Goal: Information Seeking & Learning: Find specific fact

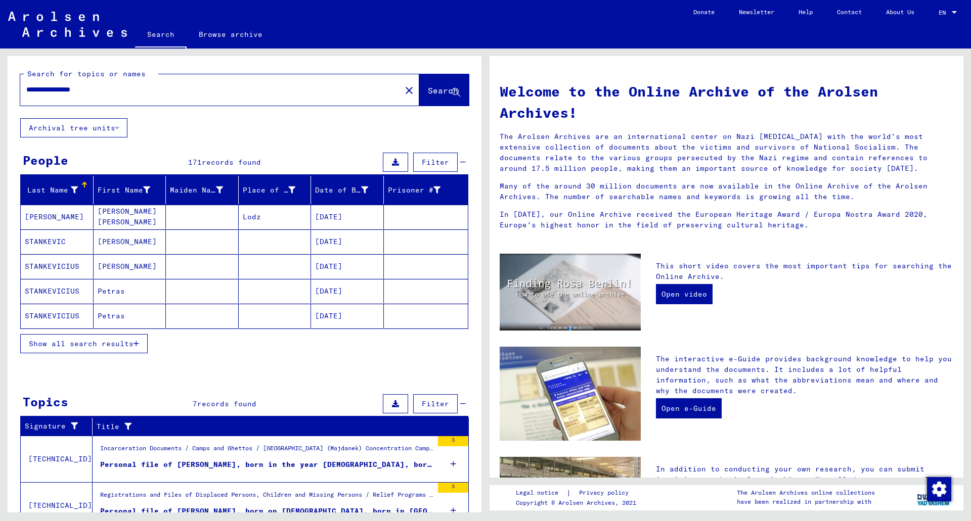
scroll to position [51, 0]
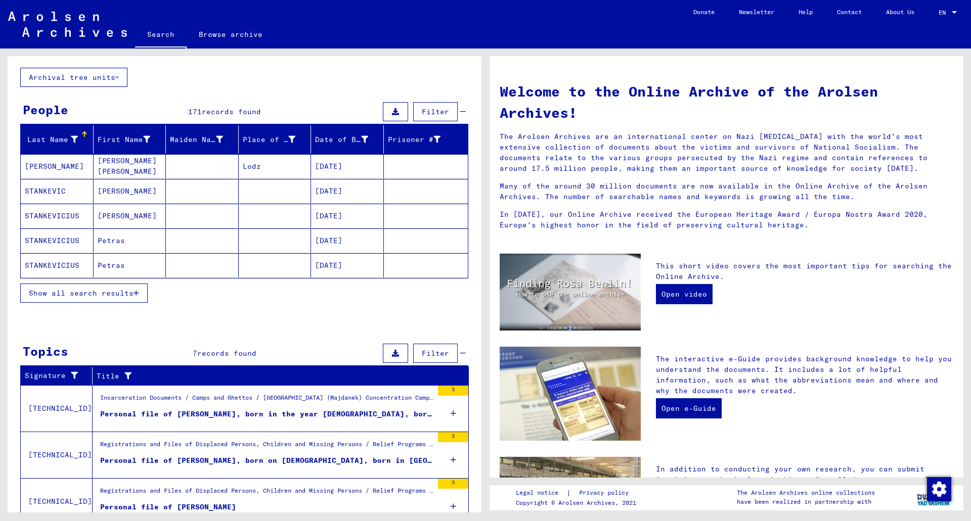
click at [118, 293] on span "Show all search results" at bounding box center [81, 293] width 105 height 9
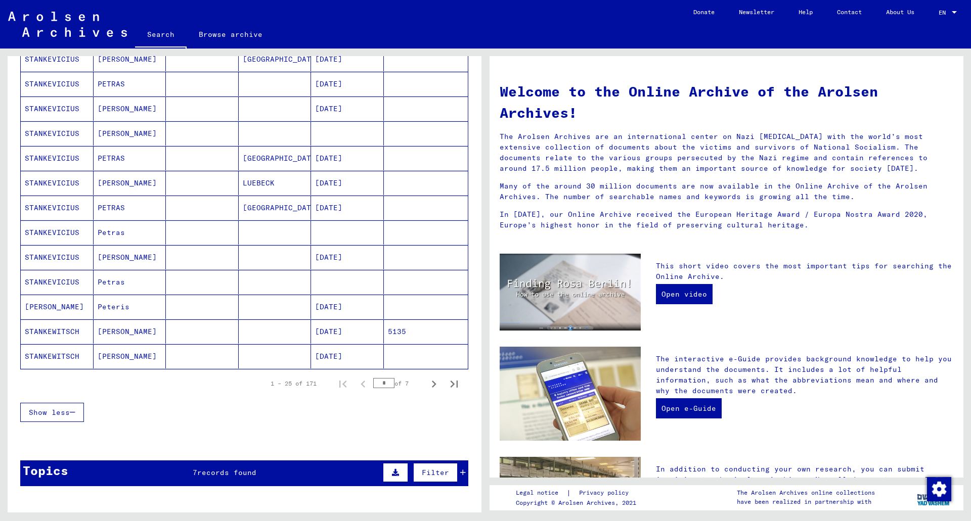
scroll to position [556, 0]
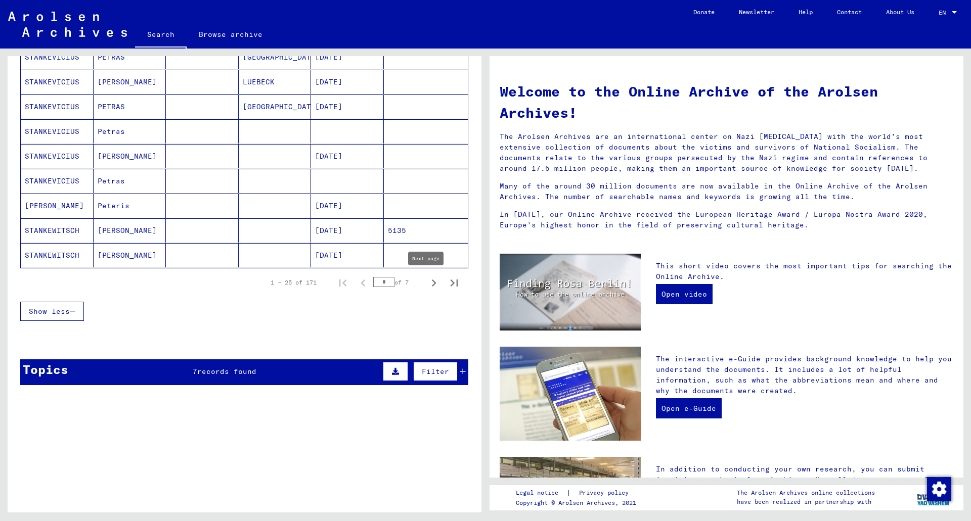
click at [427, 282] on icon "Next page" at bounding box center [434, 283] width 14 height 14
type input "*"
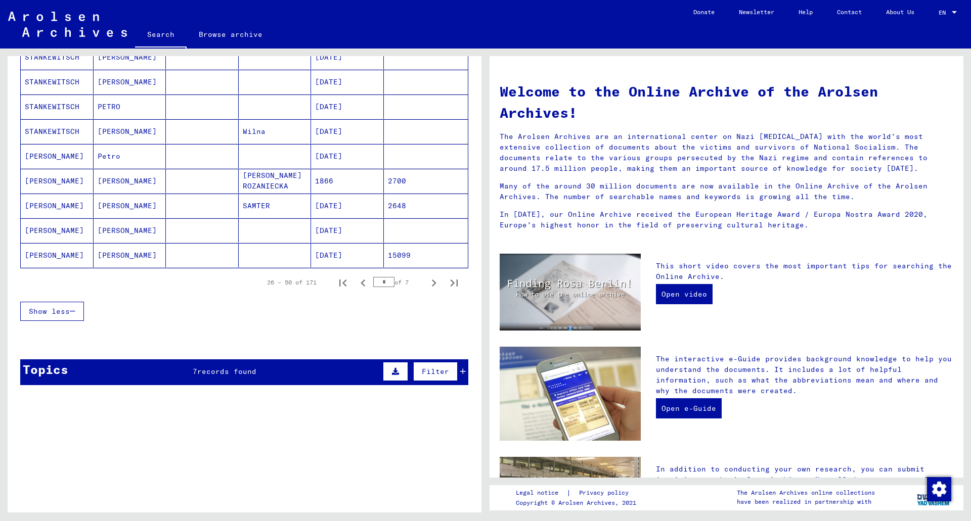
click at [66, 228] on mat-cell "[PERSON_NAME]" at bounding box center [57, 231] width 73 height 24
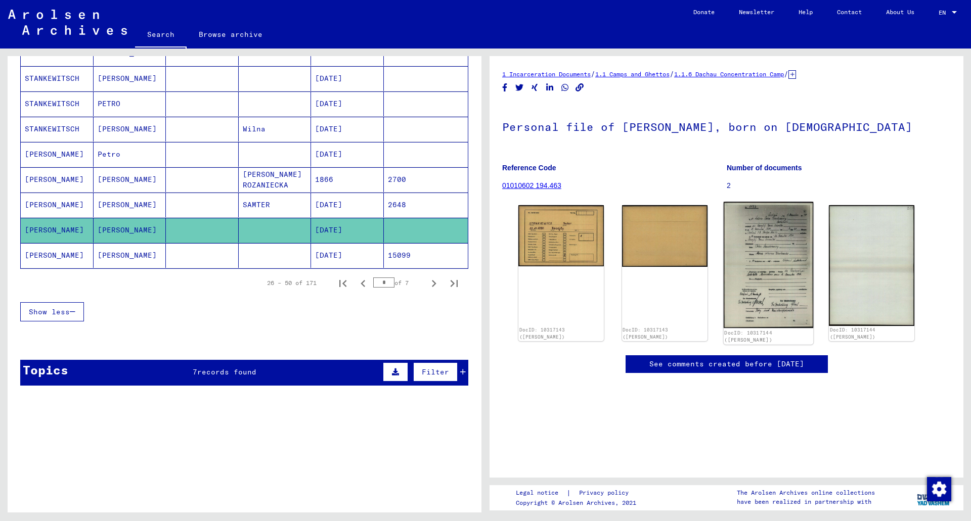
click at [766, 258] on img at bounding box center [768, 265] width 90 height 126
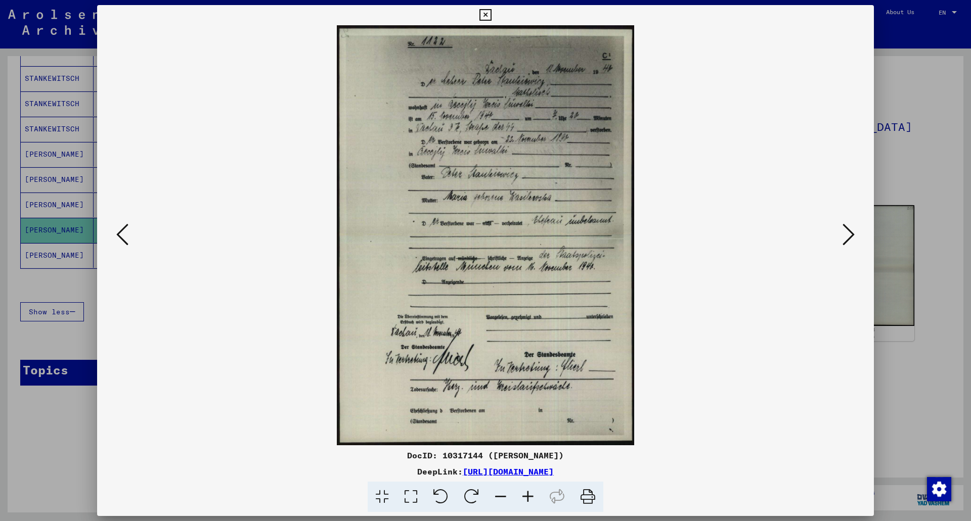
click at [912, 31] on div at bounding box center [485, 260] width 971 height 521
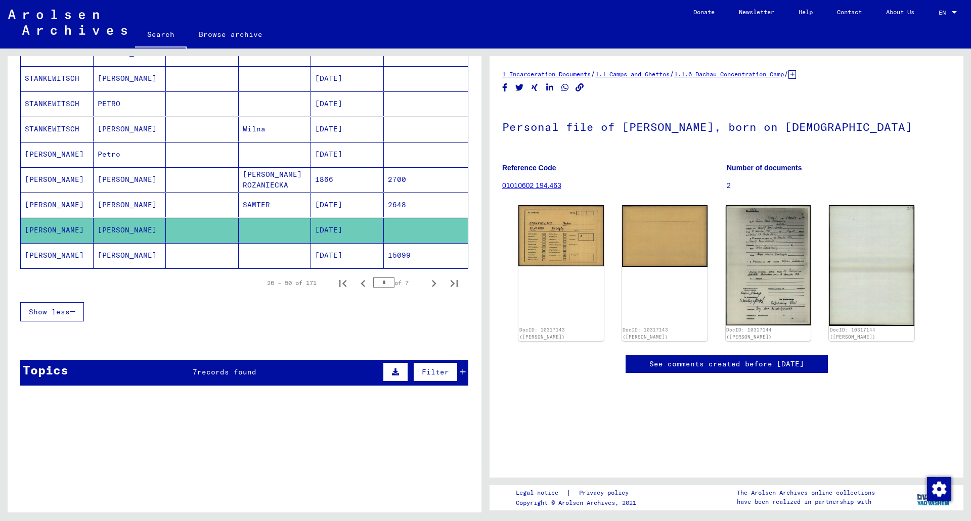
click at [247, 254] on mat-cell at bounding box center [275, 255] width 73 height 25
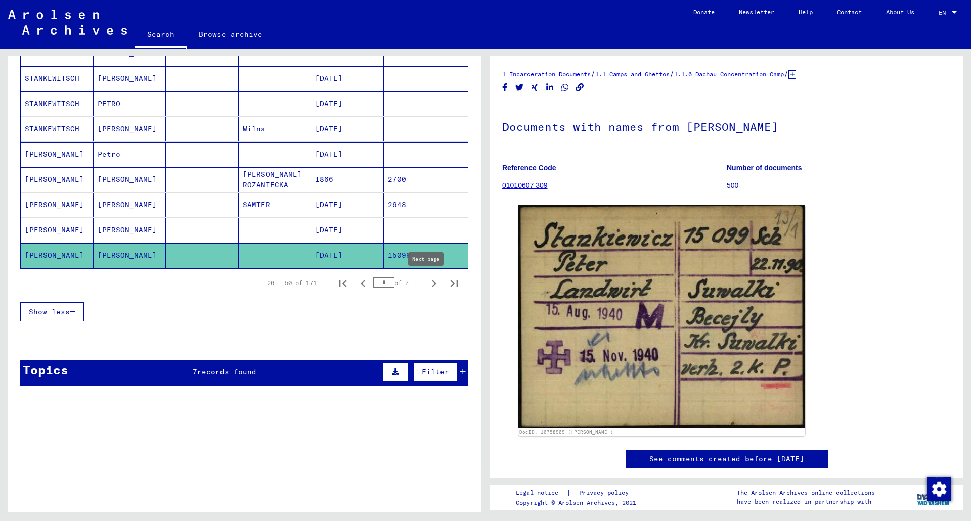
click at [427, 285] on icon "Next page" at bounding box center [434, 284] width 14 height 14
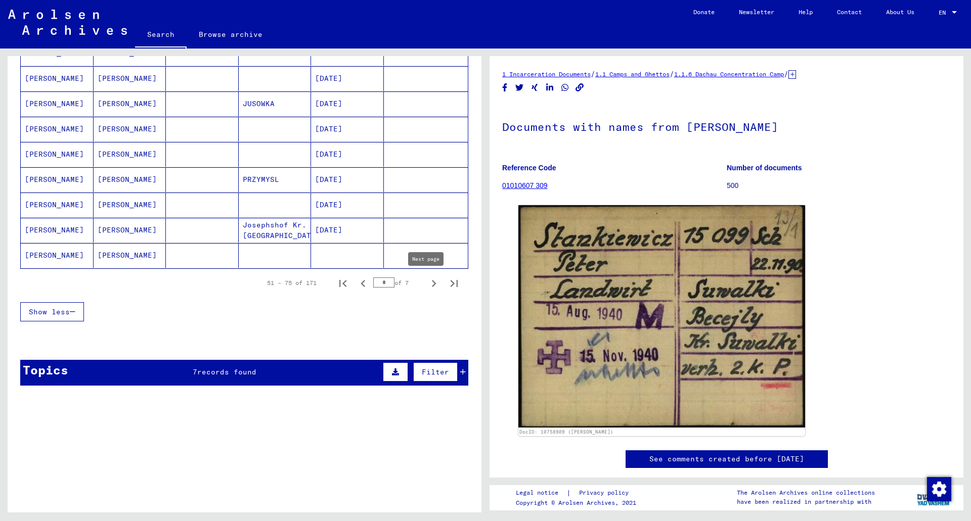
click at [427, 282] on icon "Next page" at bounding box center [434, 284] width 14 height 14
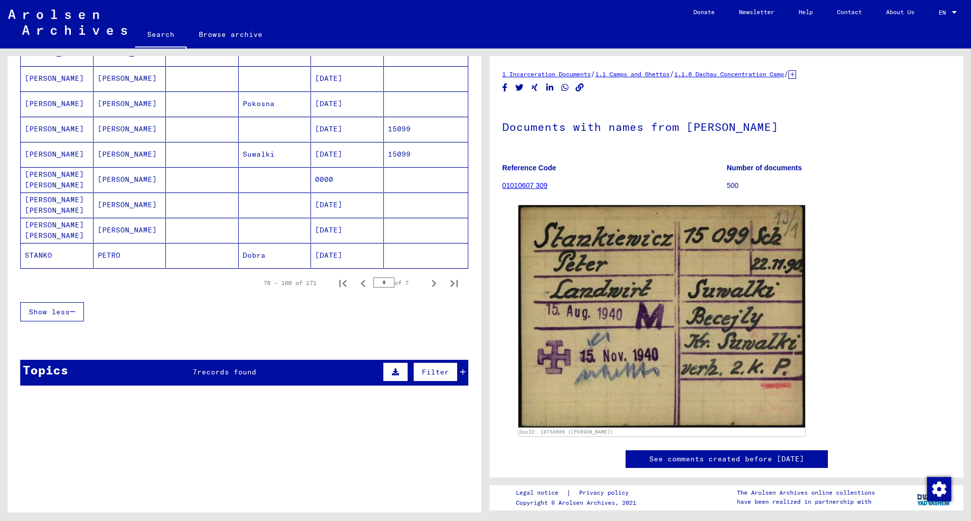
click at [47, 133] on mat-cell "[PERSON_NAME]" at bounding box center [57, 129] width 73 height 25
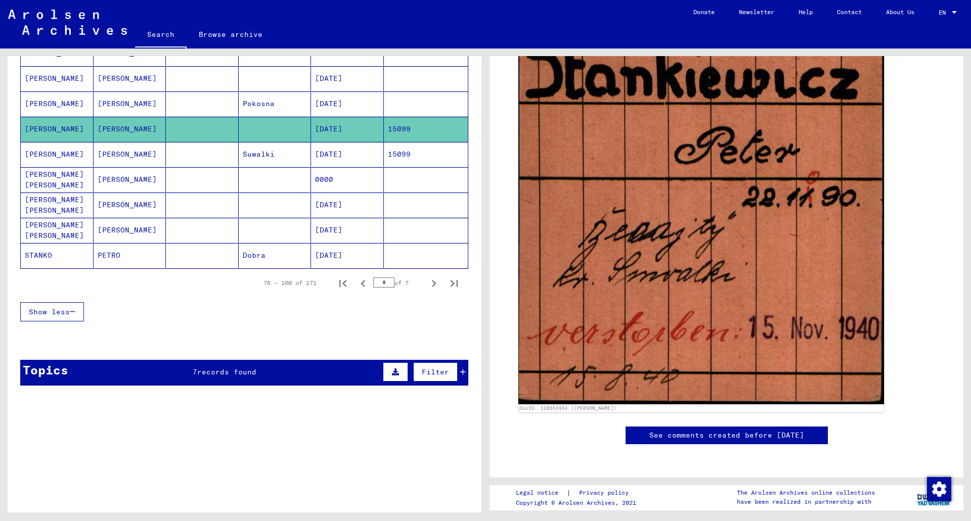
scroll to position [455, 0]
click at [329, 154] on mat-cell "[DATE]" at bounding box center [347, 154] width 73 height 25
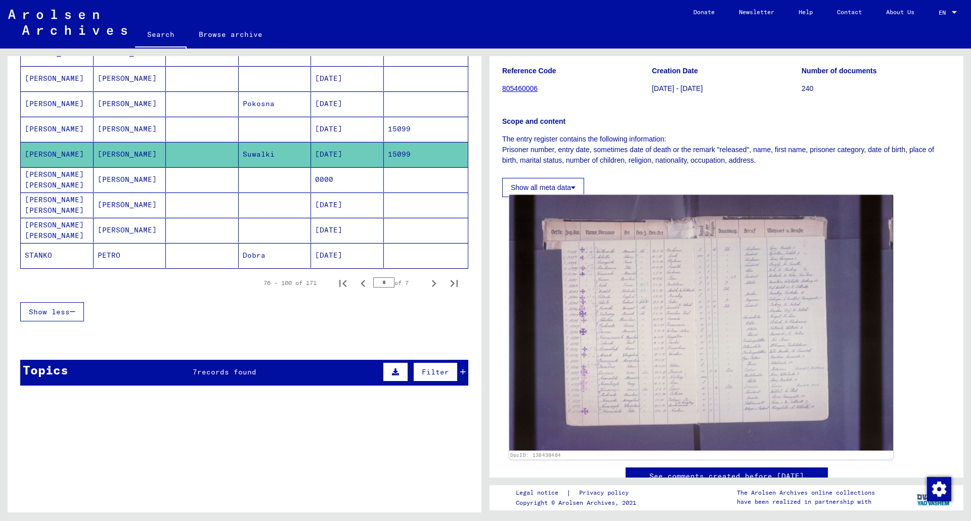
scroll to position [101, 0]
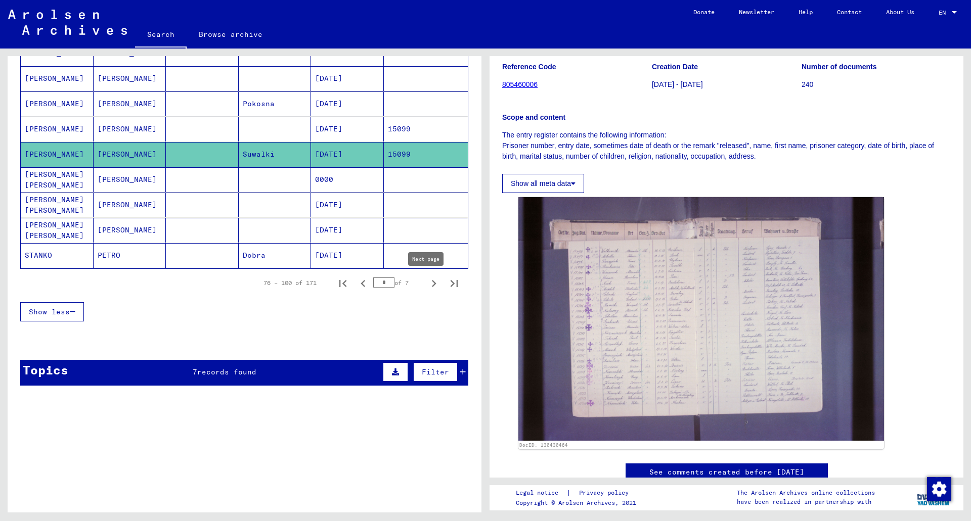
click at [428, 283] on icon "Next page" at bounding box center [434, 284] width 14 height 14
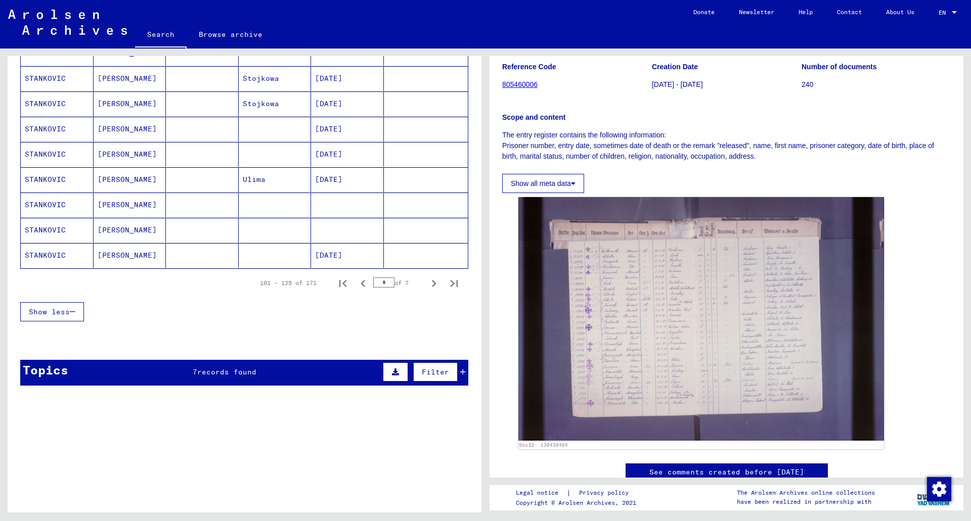
click at [352, 129] on mat-cell "[DATE]" at bounding box center [347, 129] width 73 height 25
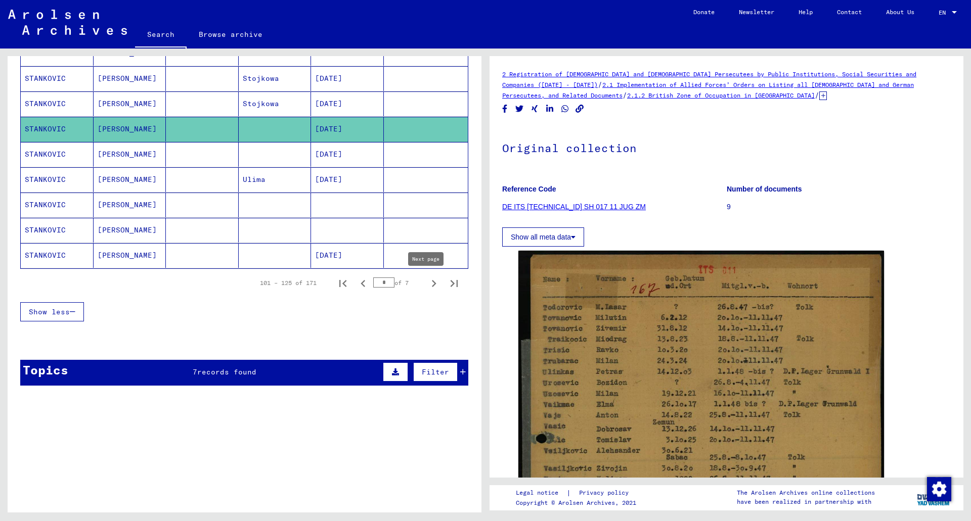
click at [432, 282] on icon "Next page" at bounding box center [434, 283] width 5 height 7
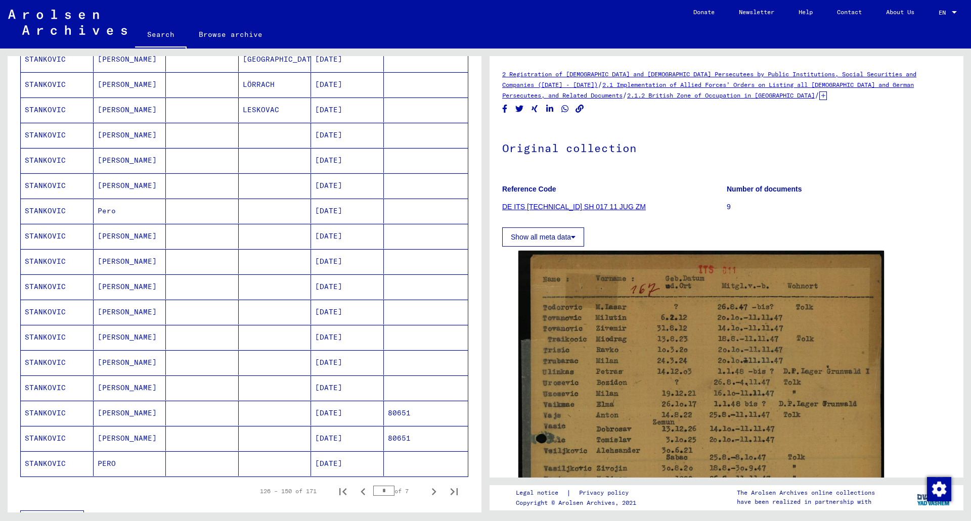
scroll to position [485, 0]
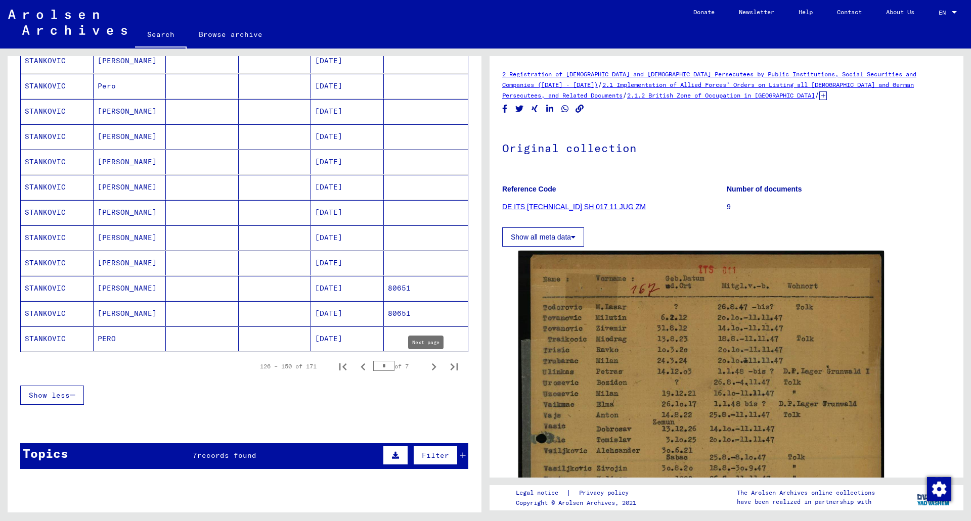
click at [427, 368] on icon "Next page" at bounding box center [434, 367] width 14 height 14
type input "*"
